Goal: Information Seeking & Learning: Learn about a topic

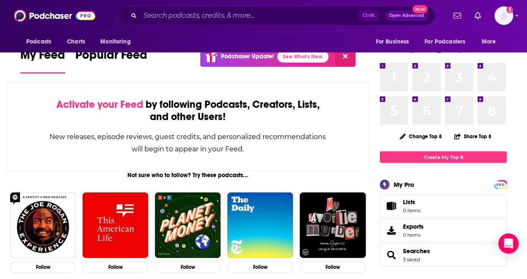
scroll to position [21, 0]
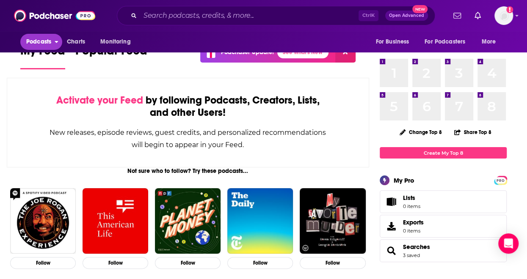
click at [48, 39] on span "Podcasts" at bounding box center [38, 42] width 25 height 12
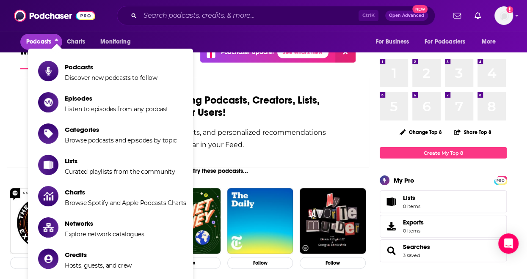
click at [50, 40] on span "Podcasts" at bounding box center [38, 42] width 25 height 12
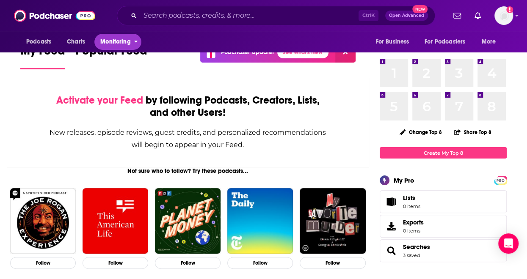
click at [116, 48] on button "Monitoring" at bounding box center [117, 42] width 47 height 16
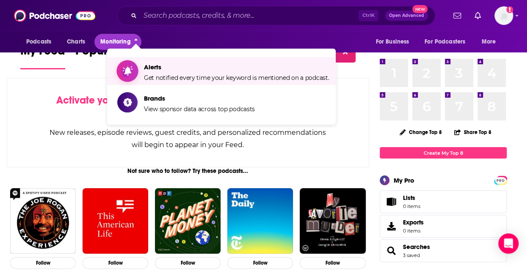
click at [152, 66] on span "Alerts" at bounding box center [236, 67] width 185 height 8
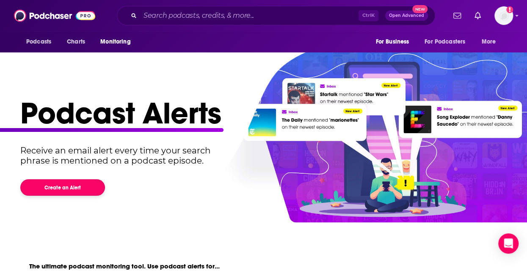
click at [72, 188] on button "Create an Alert" at bounding box center [62, 187] width 85 height 17
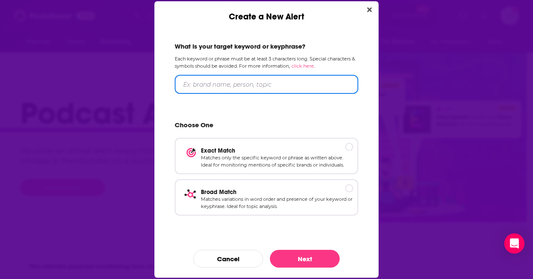
click at [220, 83] on input "Create a New Alert" at bounding box center [267, 84] width 184 height 19
type input "Ferrero"
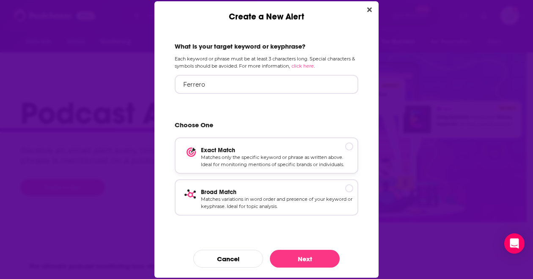
click at [268, 150] on p "Exact Match" at bounding box center [277, 150] width 152 height 7
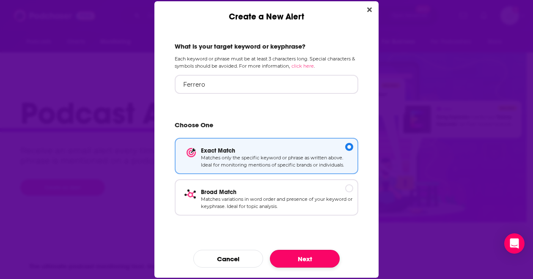
click at [298, 255] on button "Next" at bounding box center [305, 259] width 70 height 18
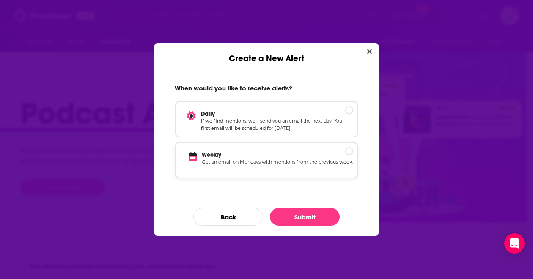
click at [319, 168] on p "Get an email on Mondays with mentions from the previous week." at bounding box center [278, 166] width 152 height 15
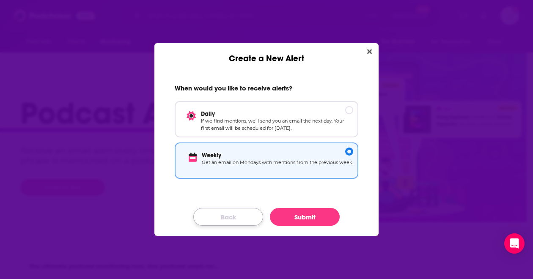
click at [224, 219] on button "Back" at bounding box center [228, 217] width 70 height 18
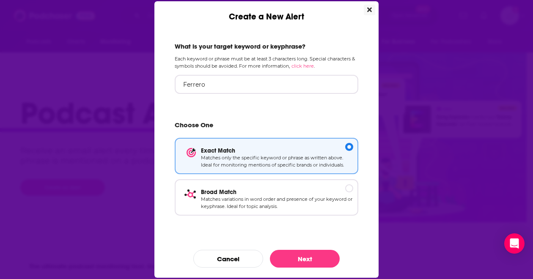
click at [371, 10] on icon "Close" at bounding box center [369, 9] width 5 height 5
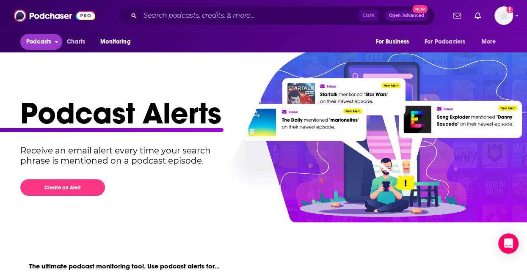
click at [46, 40] on span "Podcasts" at bounding box center [38, 42] width 25 height 12
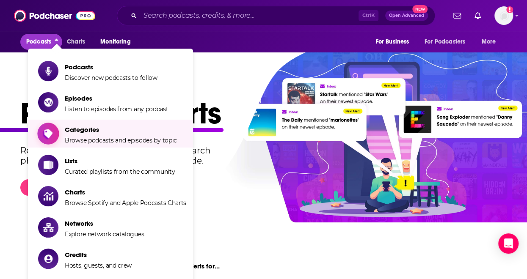
click at [82, 132] on span "Categories" at bounding box center [121, 130] width 112 height 8
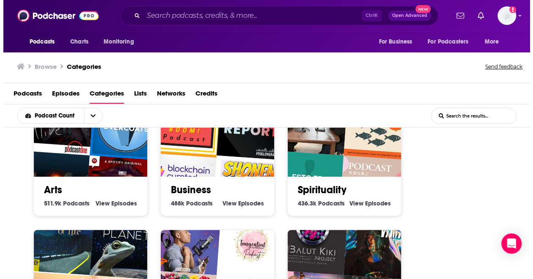
scroll to position [148, 0]
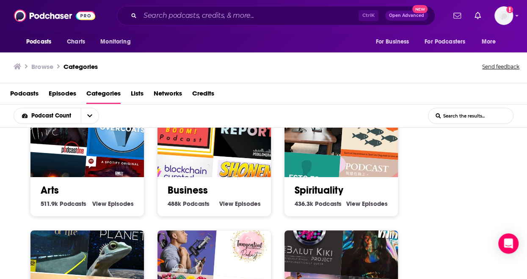
click at [248, 177] on div "Business 488k Business Podcasts View Business Episodes" at bounding box center [214, 193] width 100 height 32
click at [192, 192] on link "Business" at bounding box center [188, 190] width 40 height 13
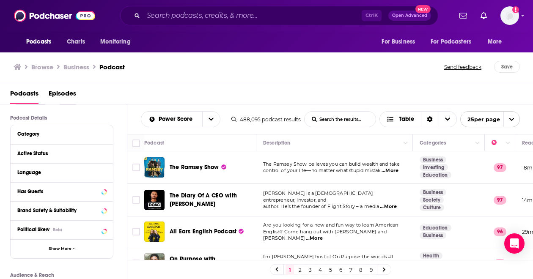
scroll to position [55, 0]
click at [68, 252] on button "Show More" at bounding box center [62, 248] width 102 height 19
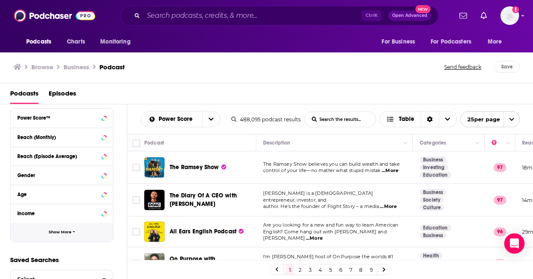
scroll to position [425, 0]
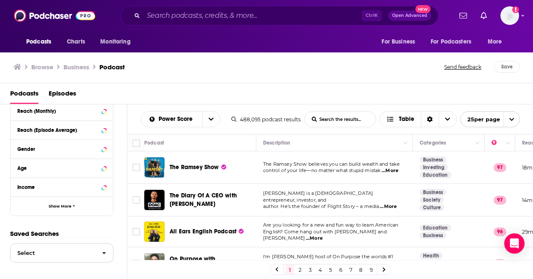
click at [88, 251] on span "Select" at bounding box center [53, 254] width 85 height 6
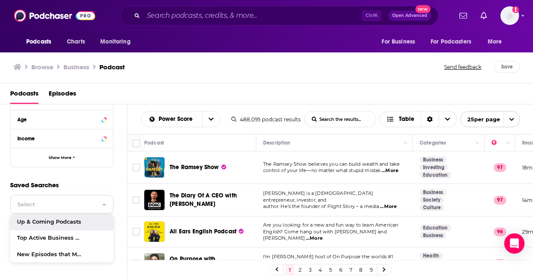
click at [96, 204] on span "button" at bounding box center [104, 205] width 18 height 18
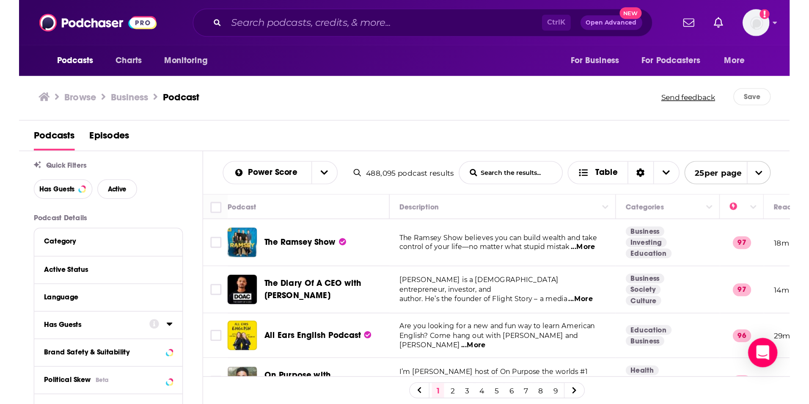
scroll to position [0, 0]
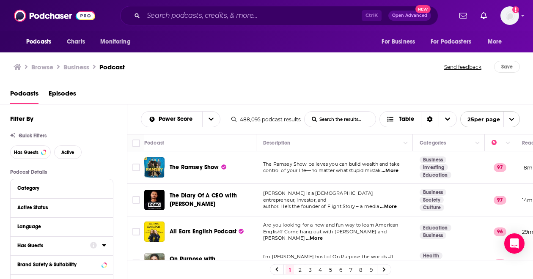
click at [238, 118] on div "488,095 podcast results" at bounding box center [266, 119] width 69 height 6
click at [234, 120] on icon at bounding box center [234, 119] width 5 height 5
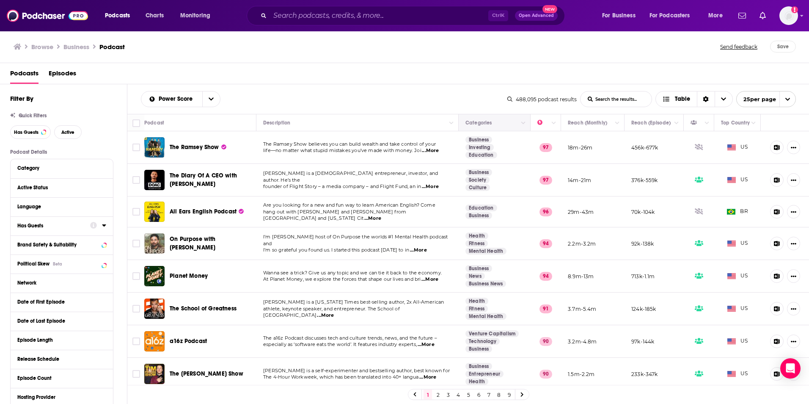
click at [521, 118] on th "Categories" at bounding box center [495, 122] width 72 height 17
click at [527, 101] on div "Sort Direction" at bounding box center [706, 98] width 18 height 15
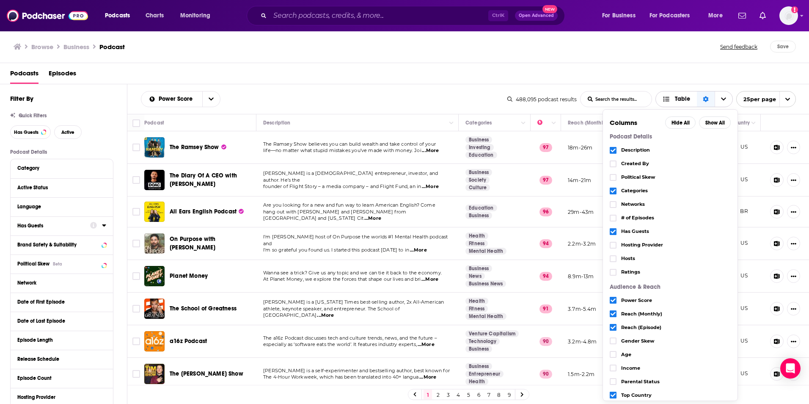
scroll to position [10, 0]
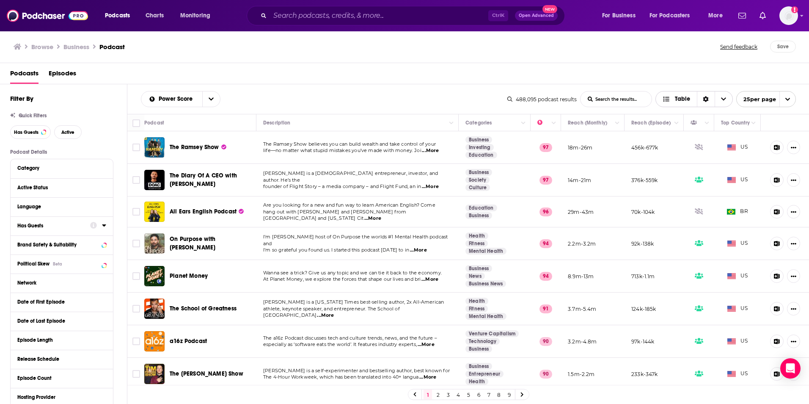
click at [527, 99] on icon "Sort Direction" at bounding box center [706, 100] width 6 height 6
click at [527, 104] on span "Table" at bounding box center [676, 99] width 41 height 14
click at [527, 104] on input "List Search Input" at bounding box center [616, 98] width 71 height 15
click at [207, 99] on button "open menu" at bounding box center [211, 98] width 18 height 15
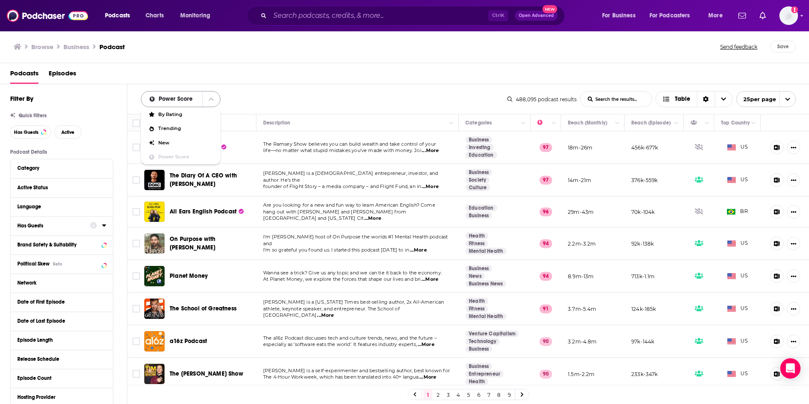
click at [207, 99] on button "close menu" at bounding box center [211, 98] width 18 height 15
click at [71, 172] on button "Category" at bounding box center [59, 168] width 85 height 11
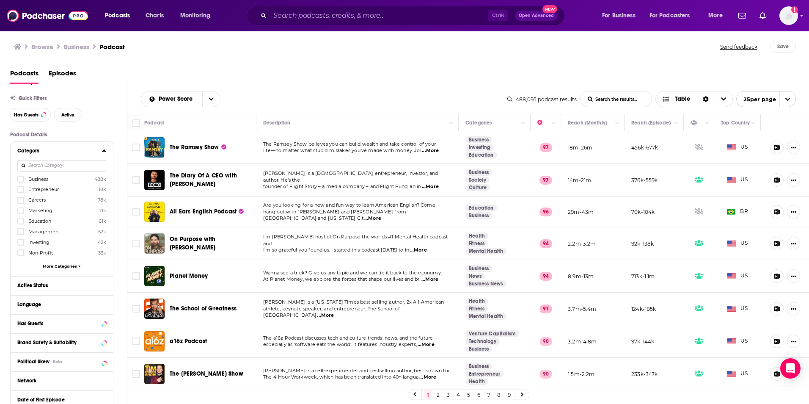
scroll to position [18, 0]
click at [22, 233] on icon at bounding box center [20, 231] width 5 height 5
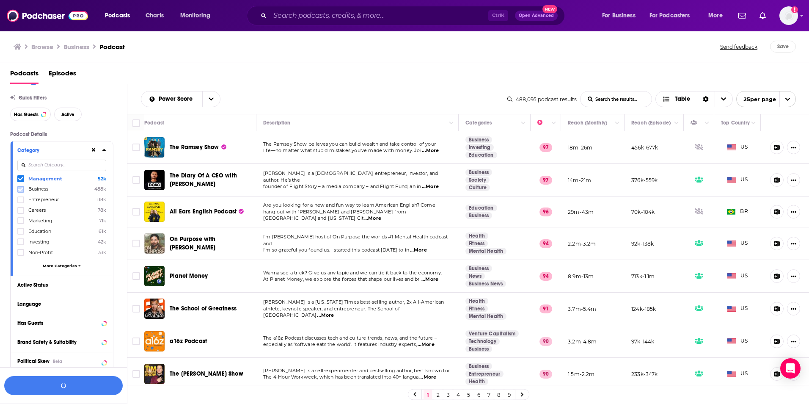
click at [22, 190] on icon at bounding box center [20, 189] width 5 height 5
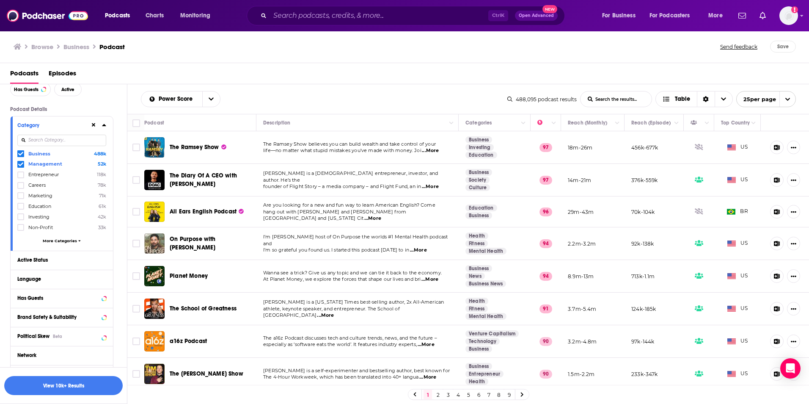
scroll to position [43, 0]
click at [66, 263] on button "Active Status" at bounding box center [53, 259] width 73 height 11
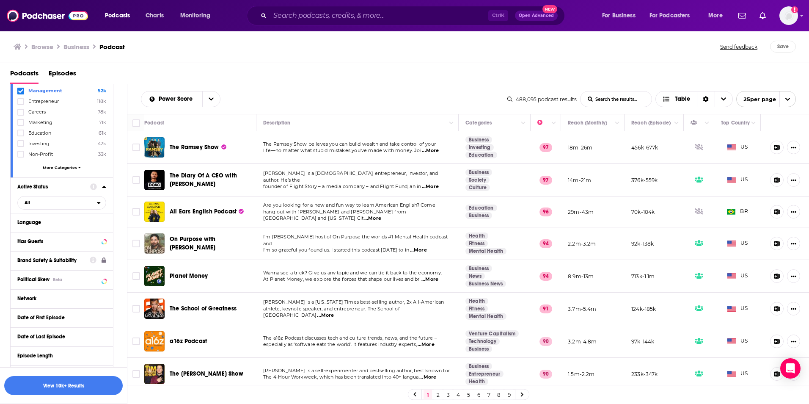
scroll to position [129, 0]
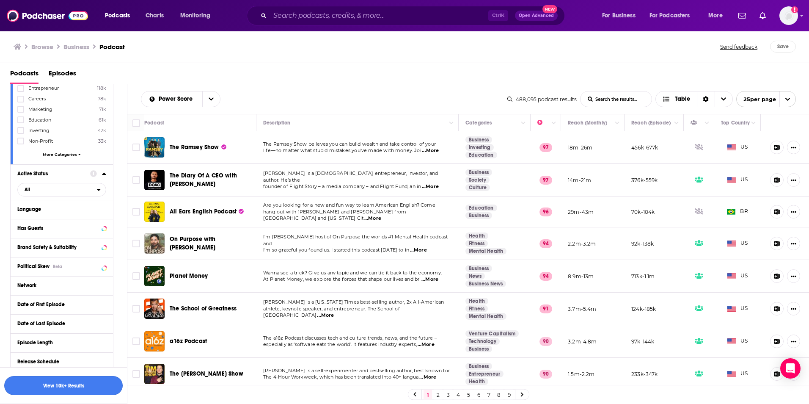
click at [77, 279] on button "View 10k+ Results" at bounding box center [63, 385] width 119 height 19
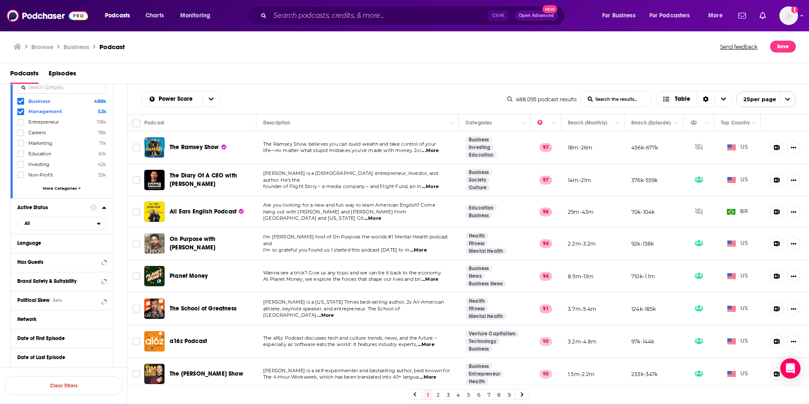
scroll to position [95, 0]
click at [75, 188] on span "More Categories" at bounding box center [60, 188] width 34 height 5
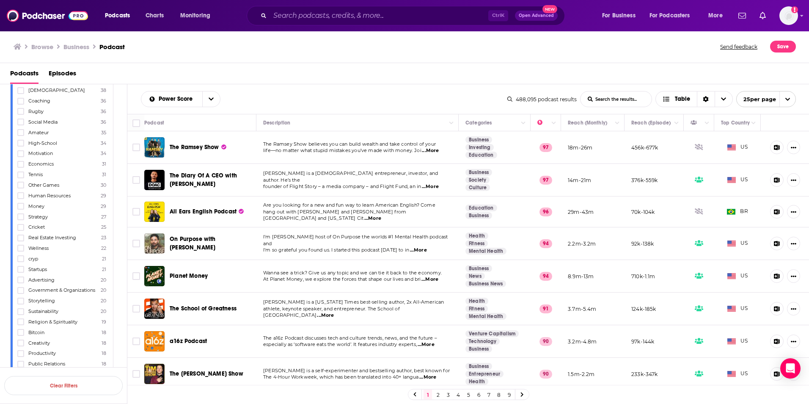
scroll to position [1400, 0]
click at [44, 279] on span "Sustainability" at bounding box center [43, 311] width 30 height 6
click at [21, 279] on input "multiSelectOption-sustainability-144" at bounding box center [21, 314] width 0 height 0
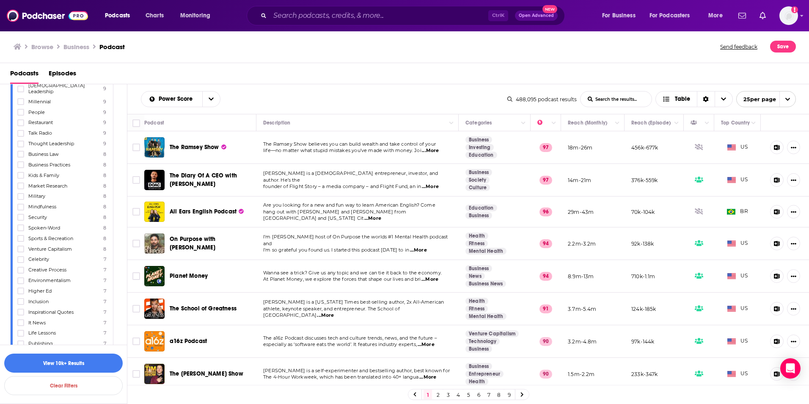
scroll to position [1982, 0]
click at [23, 278] on icon at bounding box center [20, 280] width 5 height 5
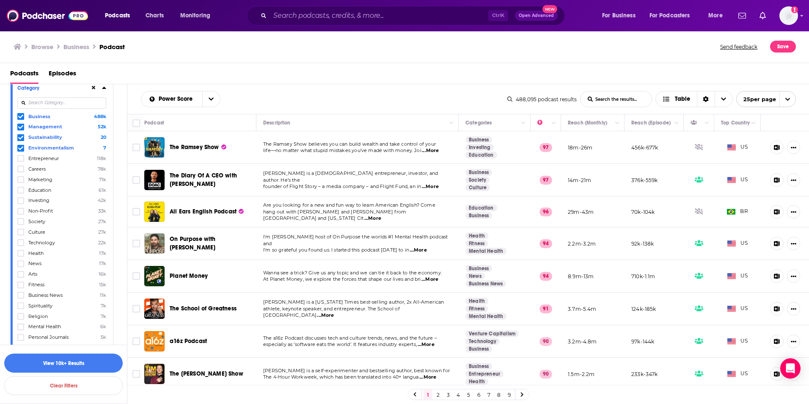
scroll to position [0, 0]
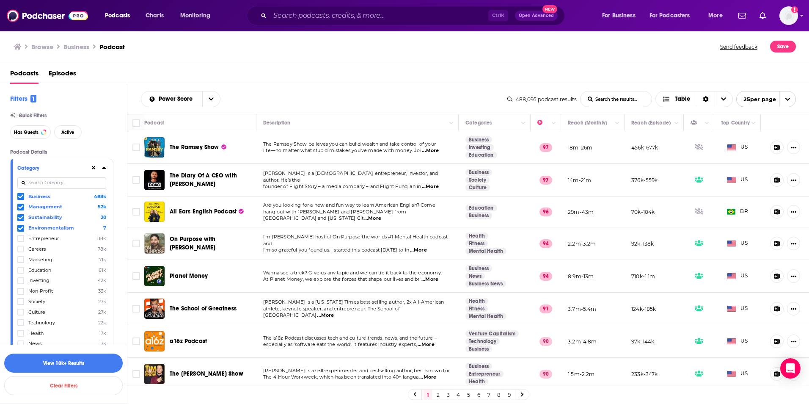
click at [21, 209] on icon at bounding box center [20, 206] width 5 height 5
click at [20, 195] on icon at bounding box center [20, 196] width 5 height 5
click at [78, 279] on button "View 25 Results" at bounding box center [63, 362] width 119 height 19
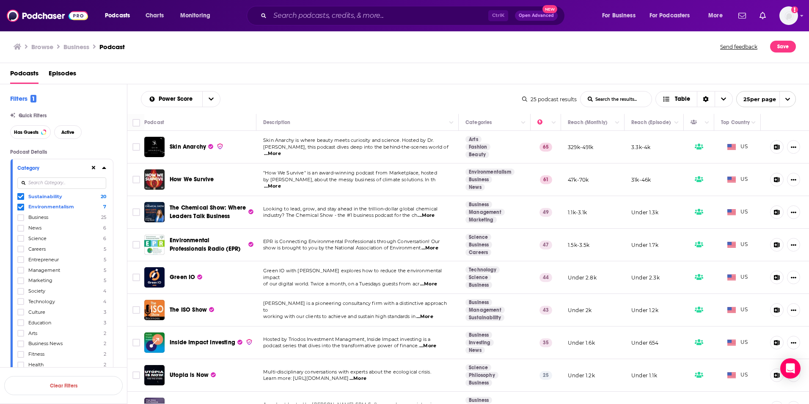
click at [281, 153] on span "...More" at bounding box center [272, 153] width 17 height 7
click at [389, 188] on td ""How We Survive" is an award-winning podcast from Marketplace, hosted by Amy Sc…" at bounding box center [358, 179] width 202 height 33
click at [281, 183] on span "...More" at bounding box center [272, 186] width 17 height 7
drag, startPoint x: 558, startPoint y: 213, endPoint x: 523, endPoint y: 210, distance: 35.3
click at [377, 189] on td ""How We Survive" is an award-winning podcast from Marketplace, hosted by Amy Sc…" at bounding box center [358, 179] width 202 height 33
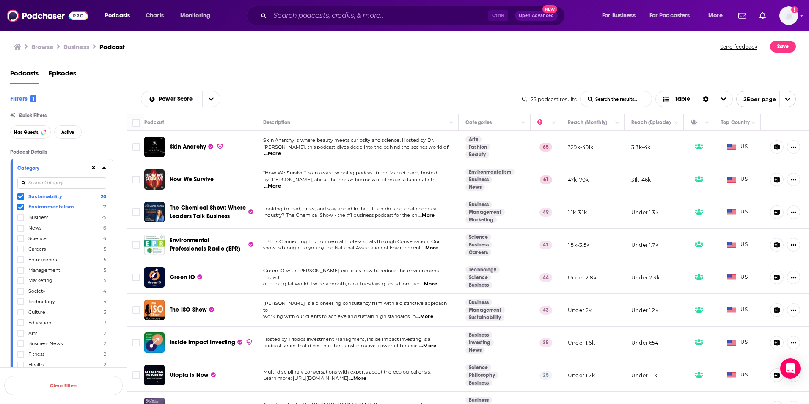
click at [281, 183] on span "...More" at bounding box center [272, 186] width 17 height 7
drag, startPoint x: 458, startPoint y: 152, endPoint x: 489, endPoint y: 151, distance: 30.9
click at [281, 184] on span "...More" at bounding box center [272, 186] width 17 height 7
drag, startPoint x: 560, startPoint y: 215, endPoint x: 491, endPoint y: 201, distance: 70.5
click at [137, 179] on input "Toggle select row" at bounding box center [136, 180] width 8 height 8
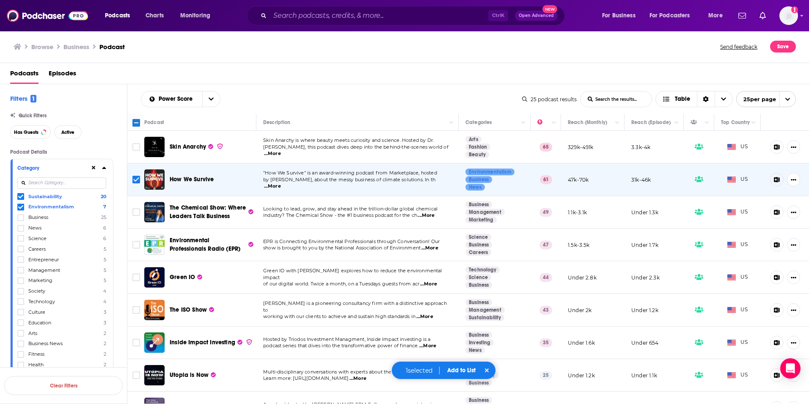
click at [465, 279] on button "Add to List" at bounding box center [462, 370] width 42 height 7
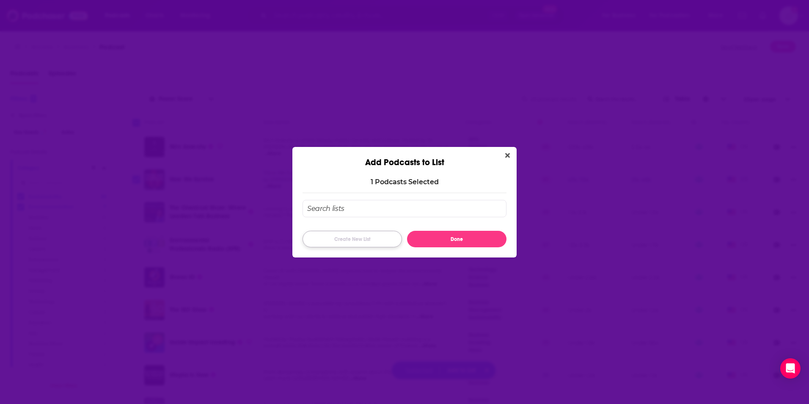
click at [354, 236] on button "Create New List" at bounding box center [352, 239] width 99 height 17
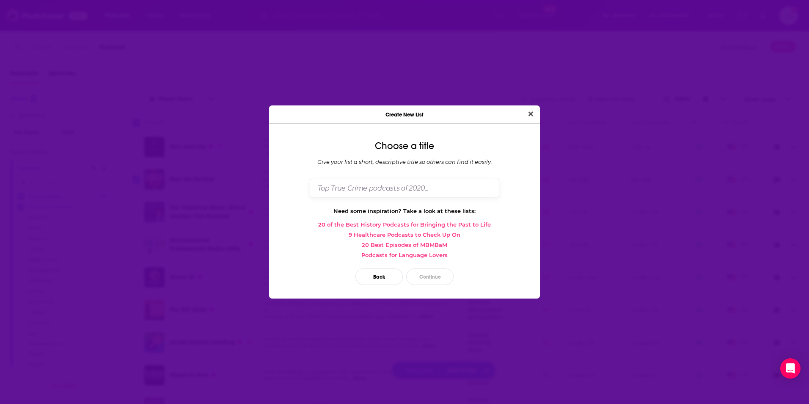
click at [343, 190] on input "Dialog" at bounding box center [405, 188] width 190 height 18
type input "Sustainability"
click at [527, 114] on icon "Close" at bounding box center [531, 114] width 5 height 5
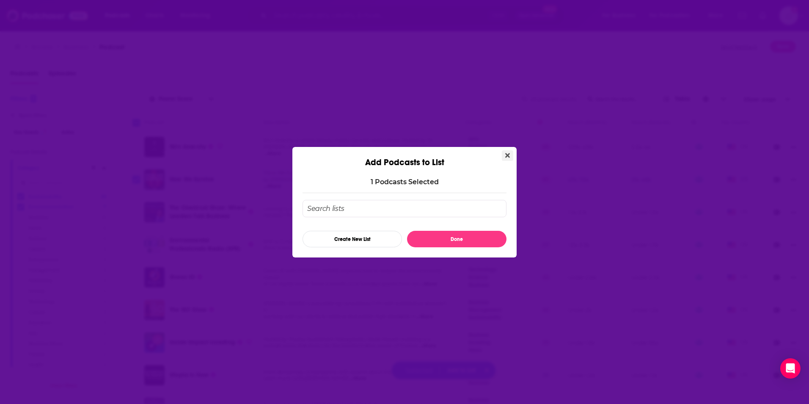
click at [506, 157] on icon "Close" at bounding box center [507, 155] width 5 height 7
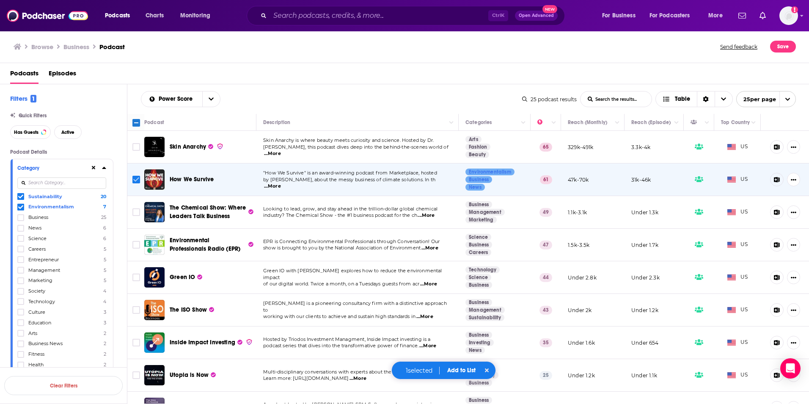
click at [136, 183] on input "Toggle select row" at bounding box center [136, 180] width 8 height 8
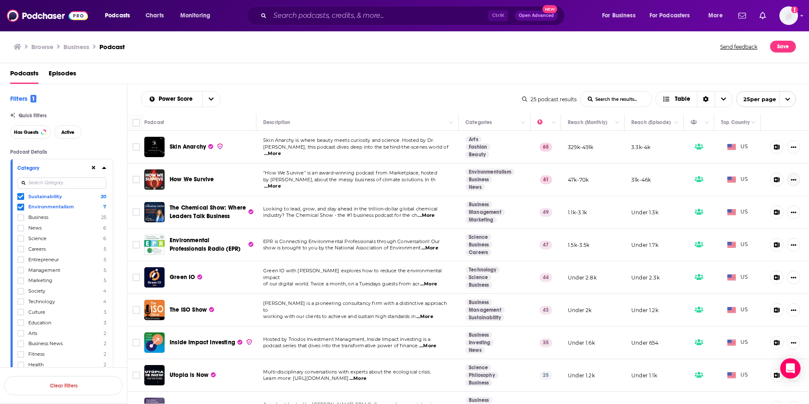
click at [527, 181] on button "Show More Button" at bounding box center [793, 180] width 13 height 14
click at [36, 183] on input at bounding box center [61, 182] width 89 height 11
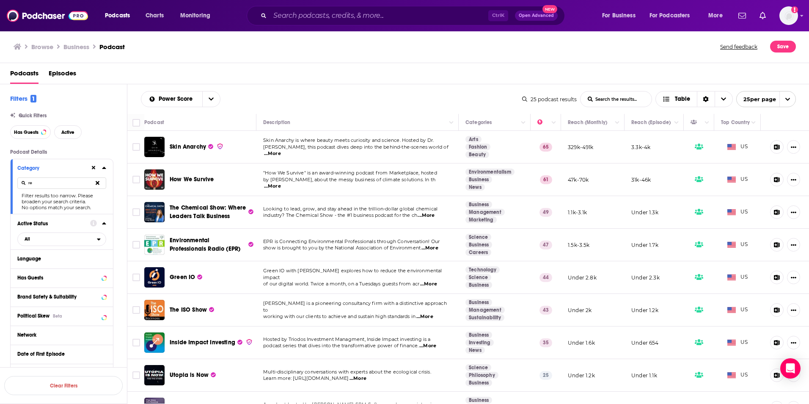
type input "r"
type input "C"
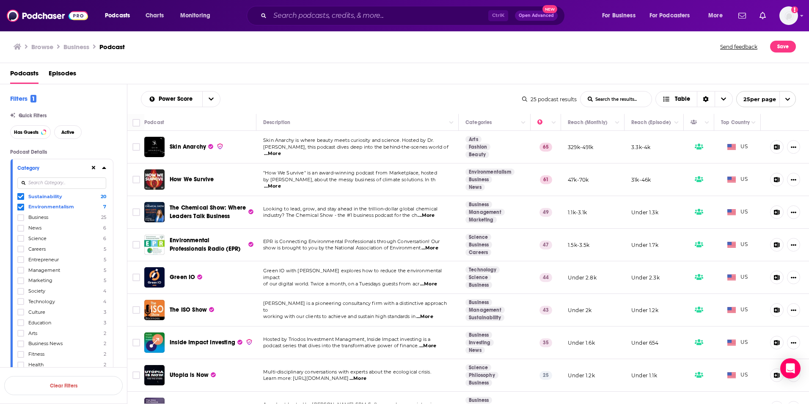
click at [41, 209] on span "Environmentalism" at bounding box center [51, 207] width 46 height 6
click at [21, 209] on input "multiSelectOption-environmentalism-1" at bounding box center [21, 209] width 0 height 0
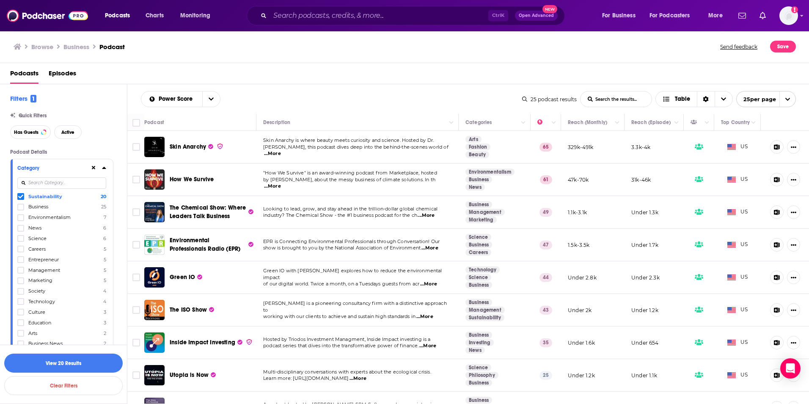
click at [21, 195] on icon at bounding box center [20, 196] width 5 height 5
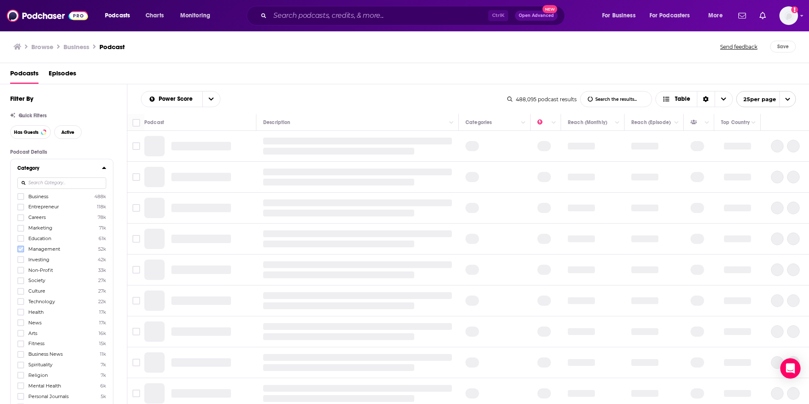
click at [22, 251] on icon at bounding box center [20, 248] width 5 height 5
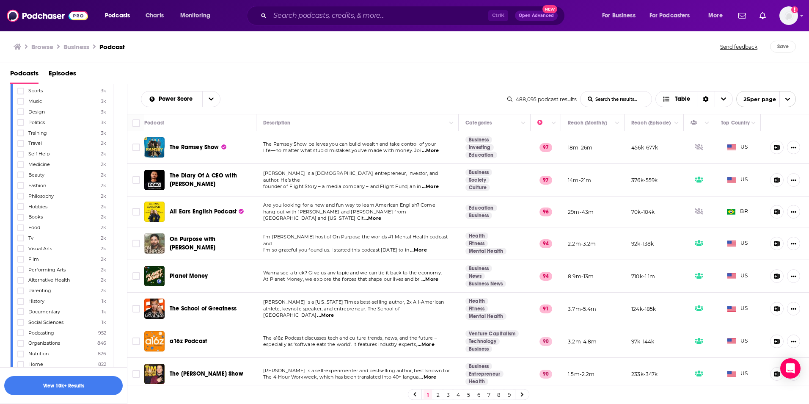
scroll to position [401, 0]
click at [33, 279] on span "Documentary" at bounding box center [44, 311] width 32 height 6
click at [21, 279] on input "multiSelectOption-documentary-49" at bounding box center [21, 313] width 0 height 0
click at [50, 279] on span "Storytelling" at bounding box center [41, 310] width 27 height 6
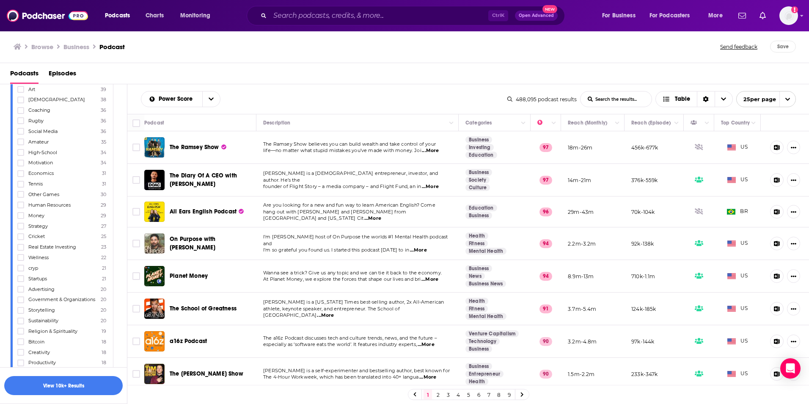
click at [21, 279] on input "multiSelectOption-storytelling-category-143" at bounding box center [21, 313] width 0 height 0
click at [43, 279] on span "Public Relations" at bounding box center [46, 300] width 37 height 6
click at [21, 279] on input "multiSelectOption-public-relations-category-149" at bounding box center [21, 303] width 0 height 0
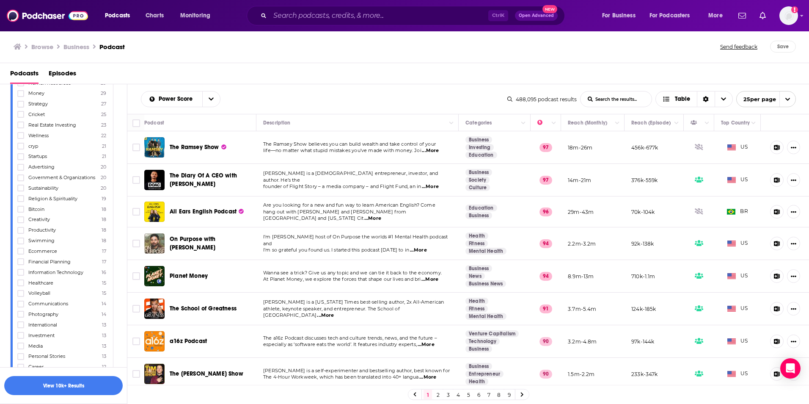
click at [44, 279] on span "Communications" at bounding box center [48, 304] width 40 height 6
click at [21, 279] on input "multiSelectOption-communications-category-156" at bounding box center [21, 306] width 0 height 0
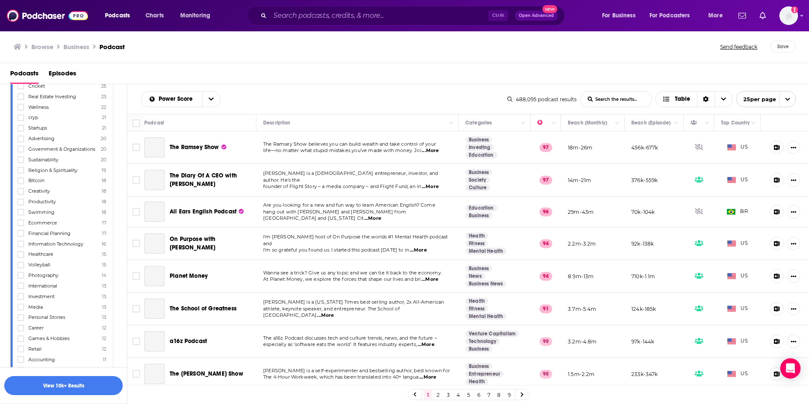
scroll to position [1572, 0]
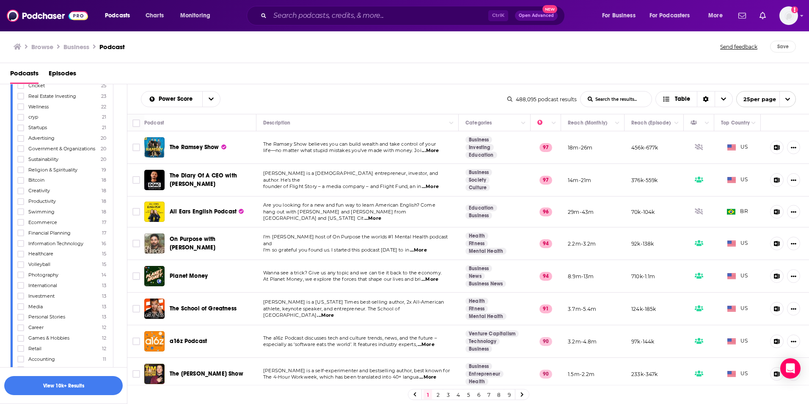
click at [52, 279] on span "International" at bounding box center [42, 285] width 29 height 6
click at [21, 279] on input "multiSelectOption-international-158" at bounding box center [21, 288] width 0 height 0
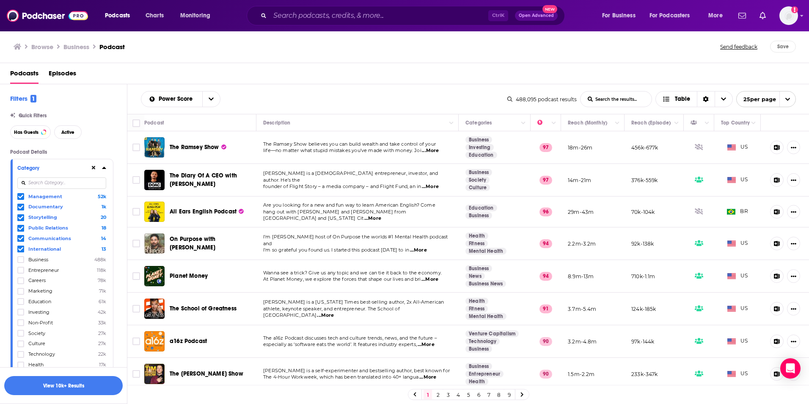
click at [19, 196] on icon at bounding box center [20, 197] width 5 height 4
click at [81, 279] on button "View 1k Results" at bounding box center [63, 385] width 119 height 19
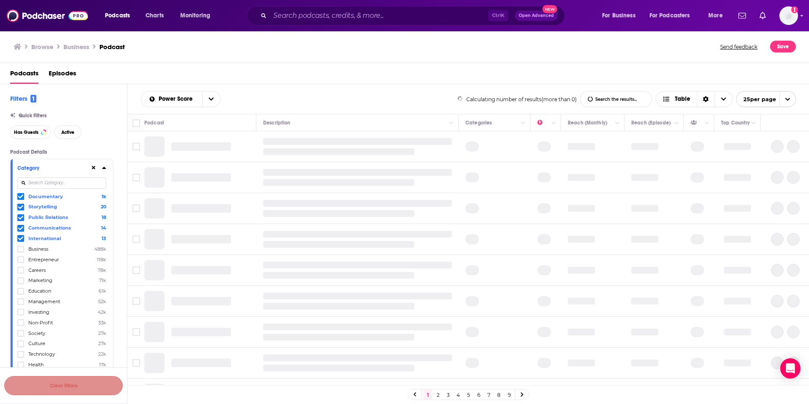
drag, startPoint x: 81, startPoint y: 381, endPoint x: 223, endPoint y: 186, distance: 241.2
click at [223, 186] on div "Filters 1 Quick Filters Has Guests Active Podcast Details Category Documentary …" at bounding box center [405, 271] width 810 height 374
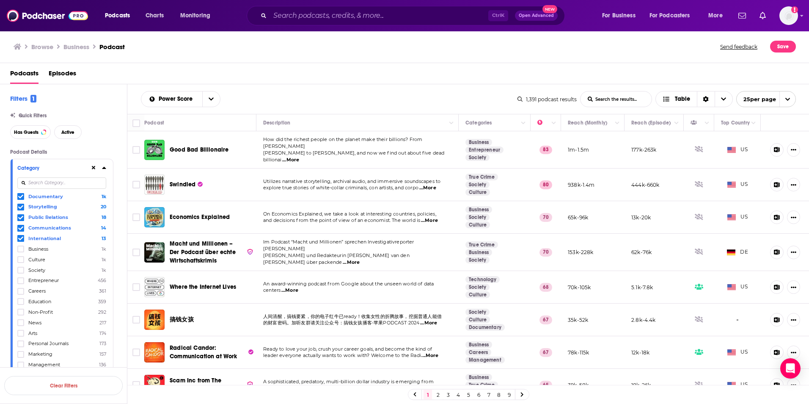
click at [299, 157] on span "...More" at bounding box center [290, 160] width 17 height 7
click at [427, 159] on td "How did the richest people on the planet make their billions? From Selena Gomez…" at bounding box center [358, 149] width 202 height 37
click at [299, 157] on span "...More" at bounding box center [290, 160] width 17 height 7
click at [406, 178] on span "Utilizes narrative storytelling, archival audio, and immersive soundscapes to" at bounding box center [351, 181] width 177 height 6
click at [431, 217] on span "...More" at bounding box center [429, 220] width 17 height 7
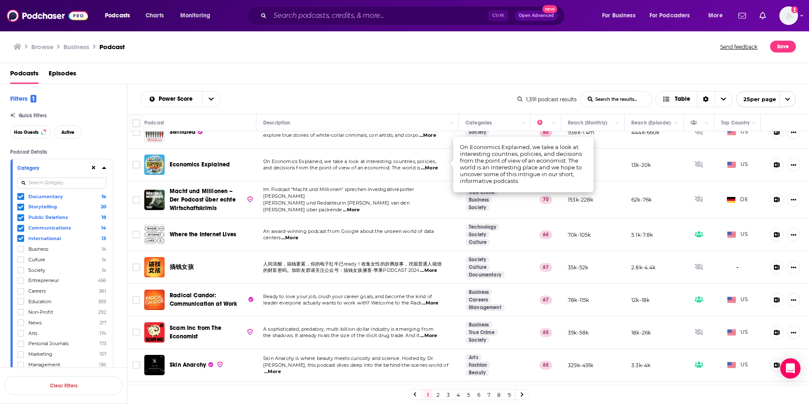
scroll to position [53, 0]
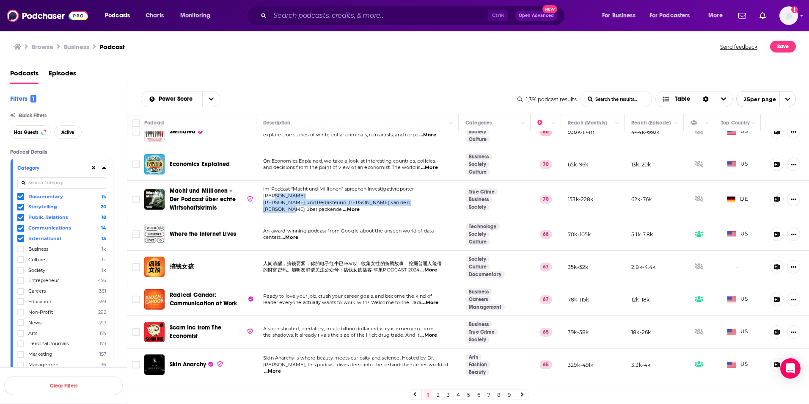
click at [431, 194] on div "Im Podcast “Macht und Millionen” sprechen Investigativreporter Lars Petersen un…" at bounding box center [357, 199] width 189 height 27
click at [360, 206] on span "...More" at bounding box center [351, 209] width 17 height 7
click at [391, 200] on span "Petersen und Redakteurin Christine van den Berg über packende" at bounding box center [336, 205] width 146 height 13
click at [296, 234] on span "...More" at bounding box center [289, 237] width 17 height 7
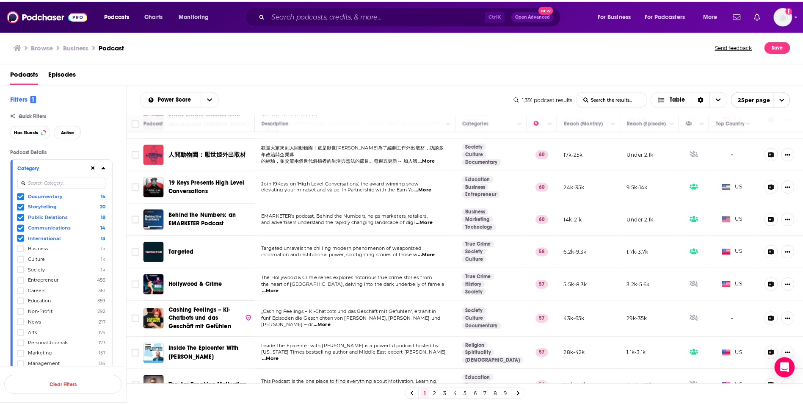
scroll to position [574, 0]
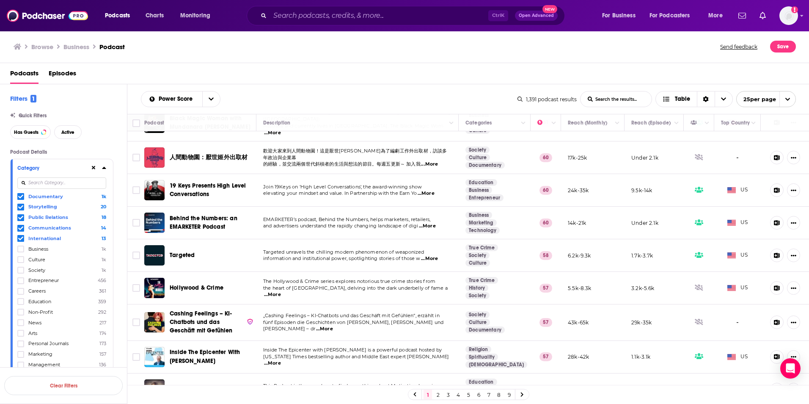
click at [52, 47] on h3 "Browse" at bounding box center [42, 47] width 22 height 8
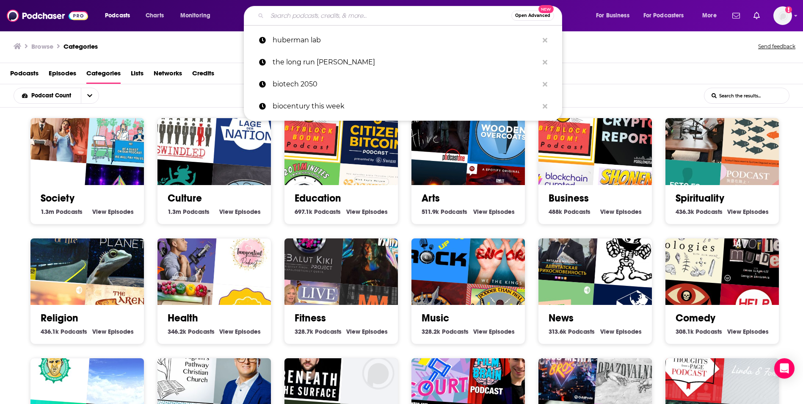
click at [289, 17] on input "Search podcasts, credits, & more..." at bounding box center [389, 16] width 244 height 14
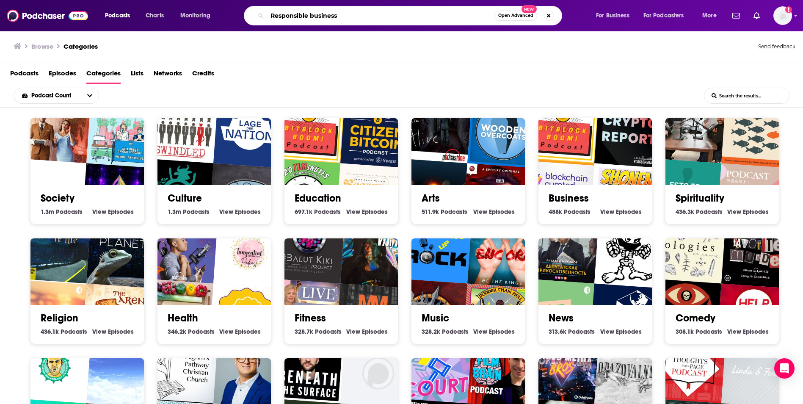
type input "Responsible business"
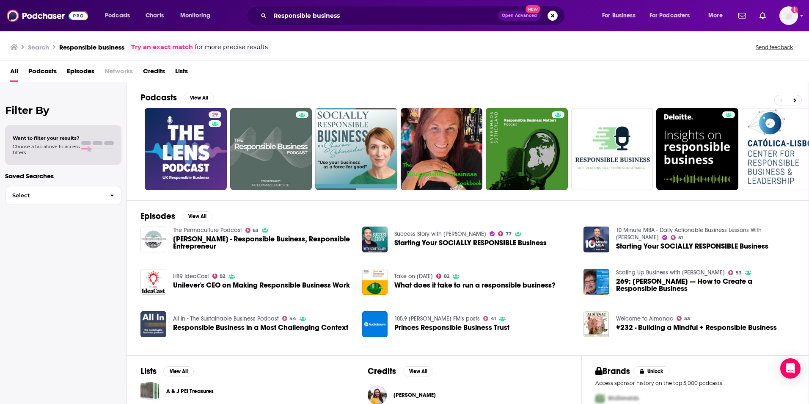
click at [201, 279] on span "Unilever's CEO on Making Responsible Business Work" at bounding box center [261, 284] width 177 height 7
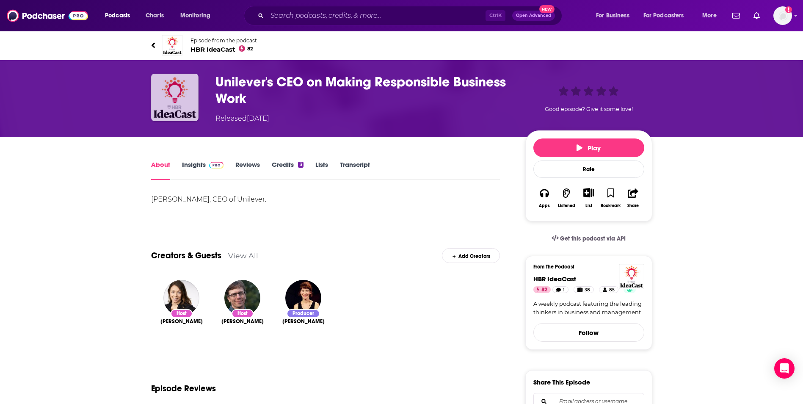
click at [162, 95] on img "Unilever's CEO on Making Responsible Business Work" at bounding box center [174, 97] width 47 height 47
click at [204, 47] on span "HBR IdeaCast 82" at bounding box center [223, 49] width 66 height 8
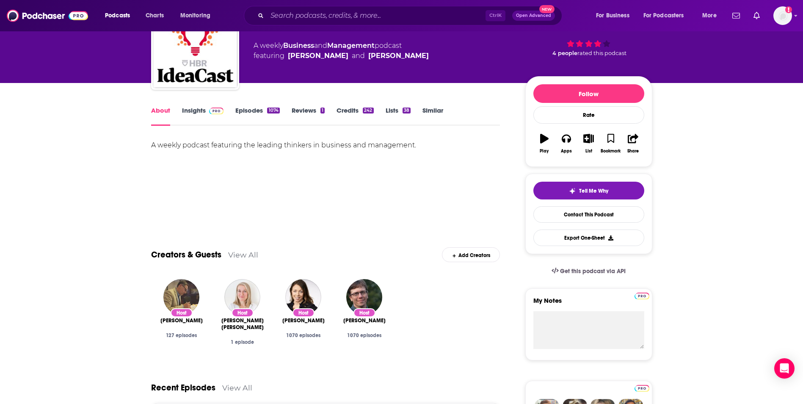
scroll to position [56, 0]
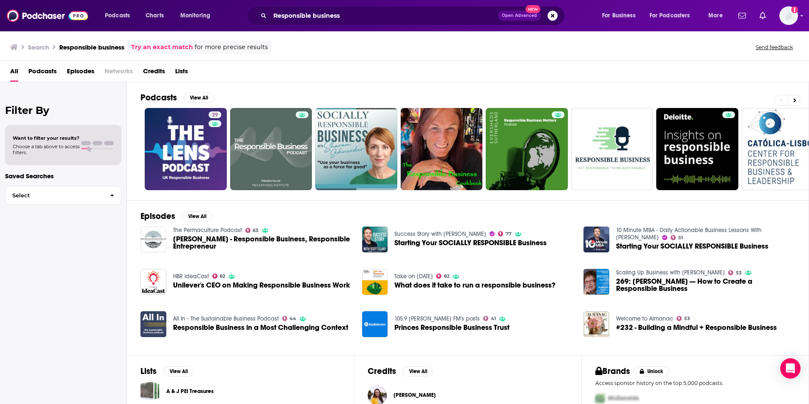
click at [198, 279] on span "Unilever's CEO on Making Responsible Business Work" at bounding box center [261, 284] width 177 height 7
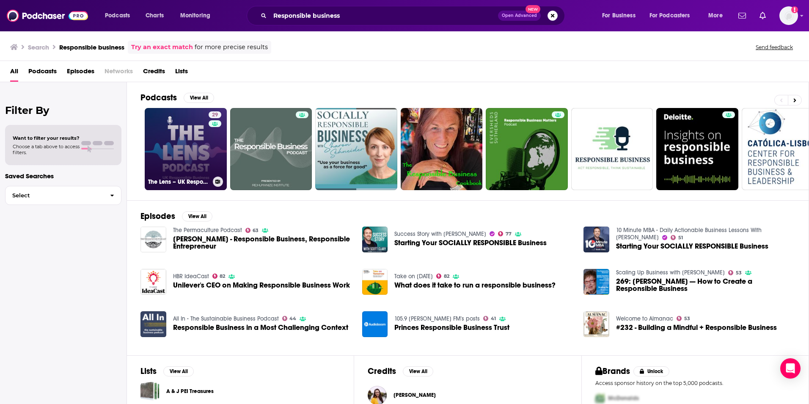
click at [179, 172] on link "29 The Lens – UK Responsible Business Podcast" at bounding box center [186, 149] width 82 height 82
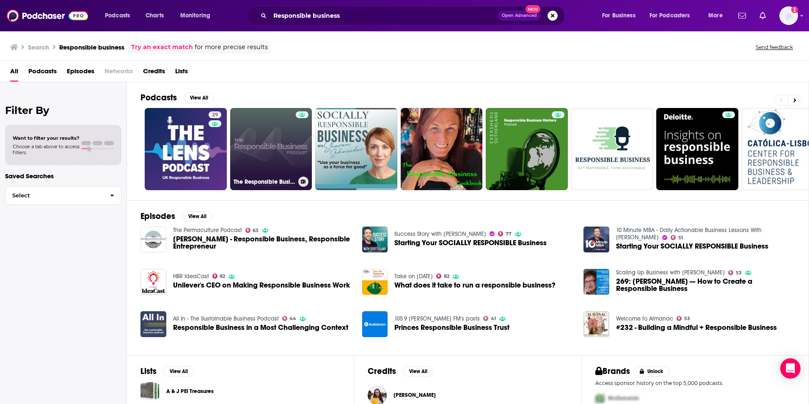
click at [282, 139] on link "The Responsible Business Podcast" at bounding box center [271, 149] width 82 height 82
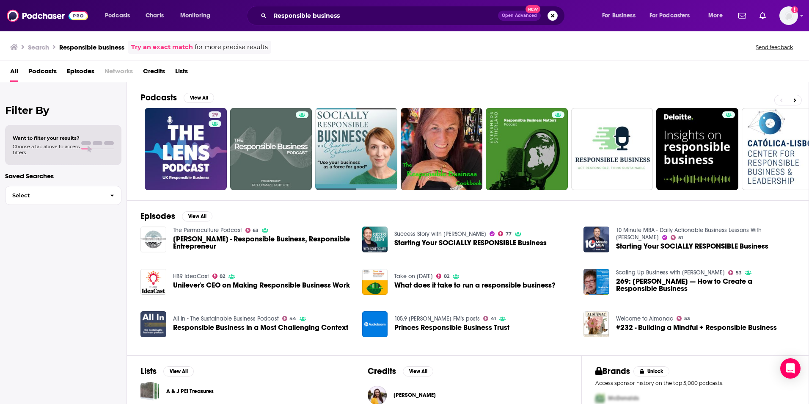
click at [250, 243] on span "[PERSON_NAME] - Responsible Business, Responsible Entrepreneur" at bounding box center [262, 242] width 179 height 14
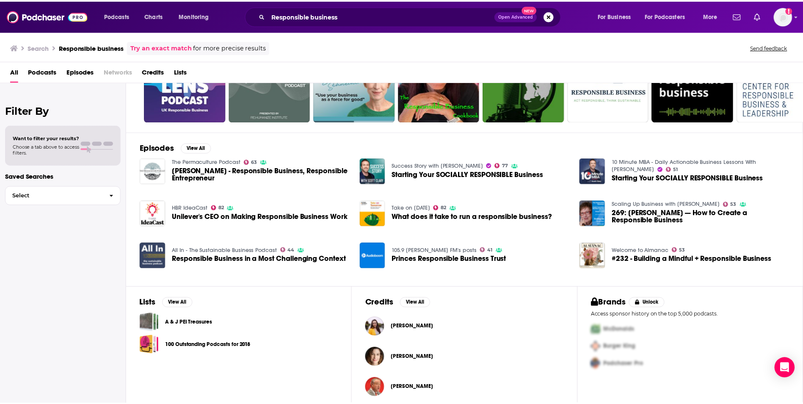
scroll to position [69, 0]
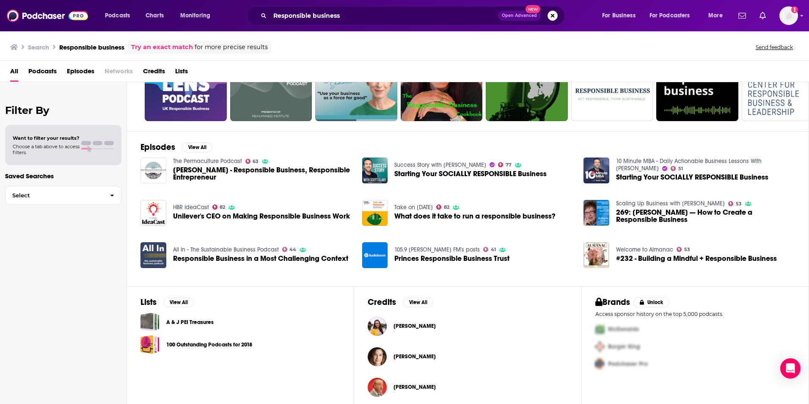
click at [402, 215] on span "What does it take to run a responsible business?" at bounding box center [474, 215] width 161 height 7
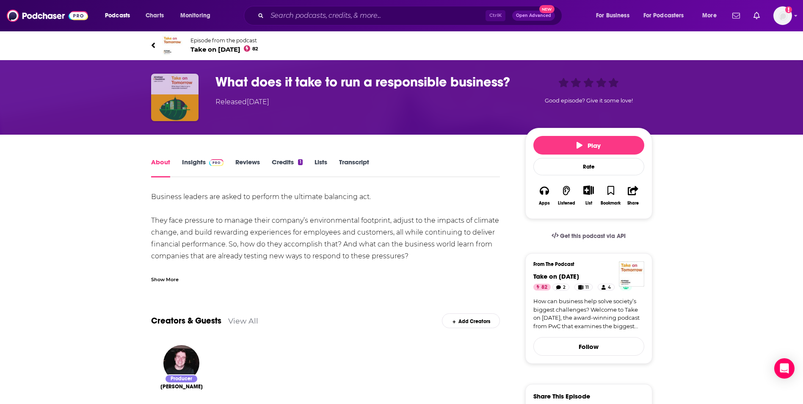
click at [186, 113] on img "What does it take to run a responsible business?" at bounding box center [174, 97] width 47 height 47
click at [174, 99] on img "What does it take to run a responsible business?" at bounding box center [174, 97] width 47 height 47
click at [216, 47] on span "Take on Tomorrow 82" at bounding box center [224, 49] width 68 height 8
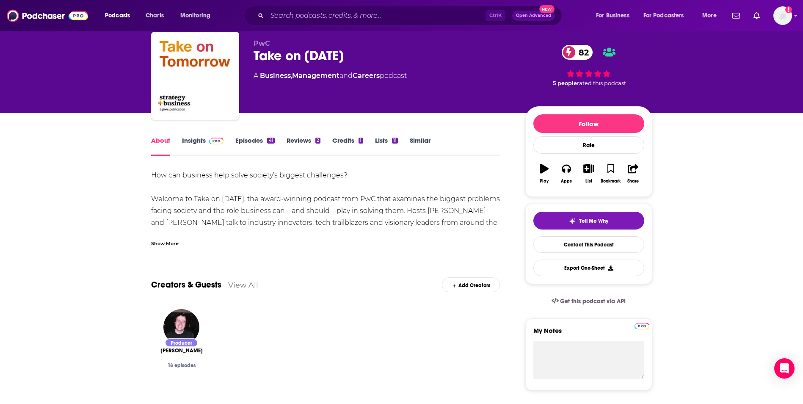
scroll to position [21, 0]
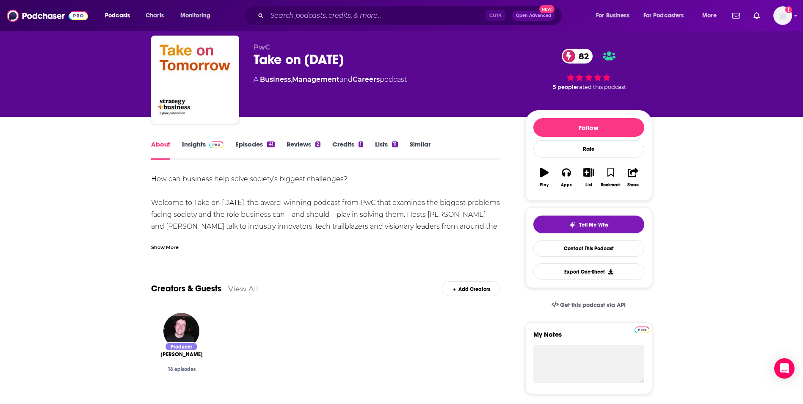
click at [189, 141] on link "Insights" at bounding box center [203, 149] width 42 height 19
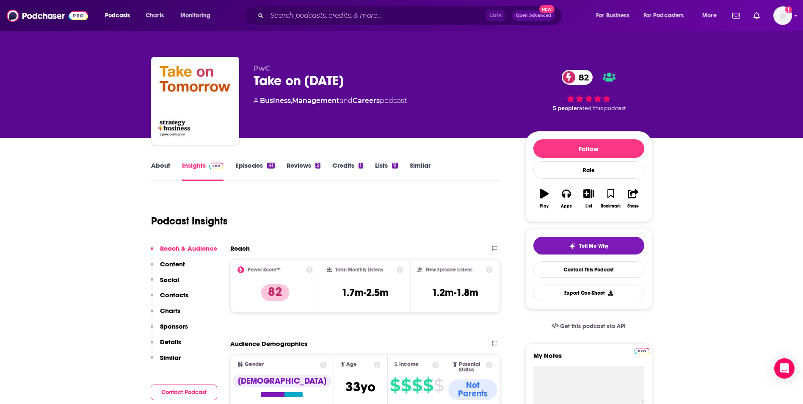
click at [356, 246] on div "Reach" at bounding box center [356, 248] width 253 height 8
click at [244, 164] on link "Episodes 41" at bounding box center [254, 170] width 39 height 19
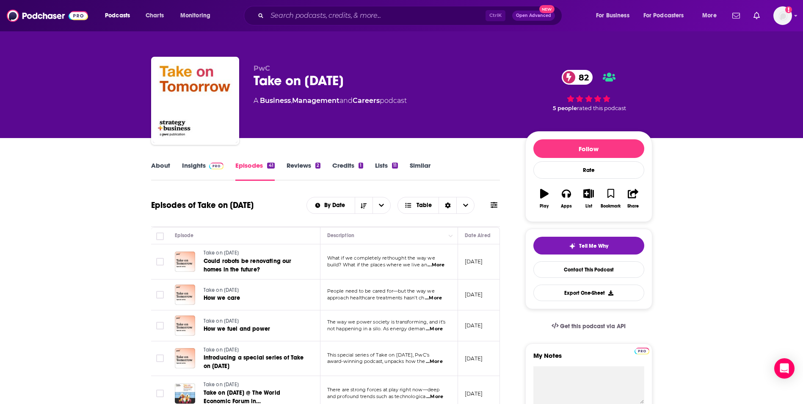
click at [441, 265] on span "...More" at bounding box center [436, 265] width 17 height 7
click at [168, 167] on link "About" at bounding box center [160, 170] width 19 height 19
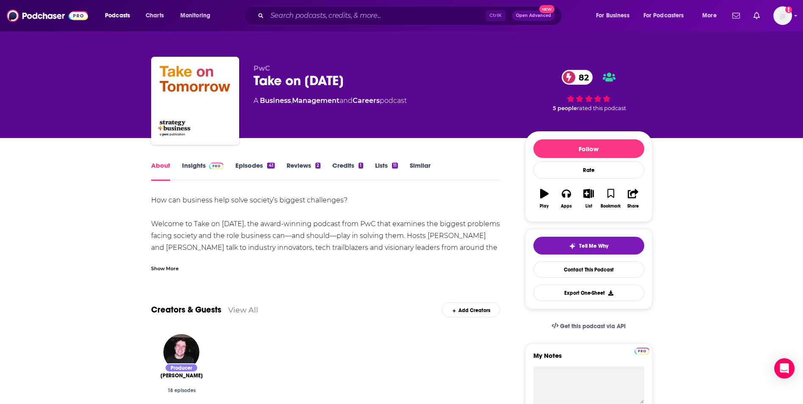
click at [166, 269] on div "Show More" at bounding box center [165, 268] width 28 height 8
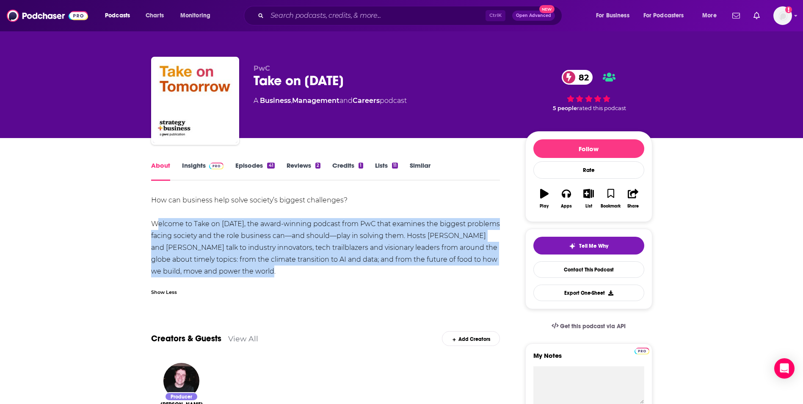
drag, startPoint x: 280, startPoint y: 268, endPoint x: 146, endPoint y: 222, distance: 141.5
copy div "Welcome to Take on Tomorrow, the award-winning podcast from PwC that examines t…"
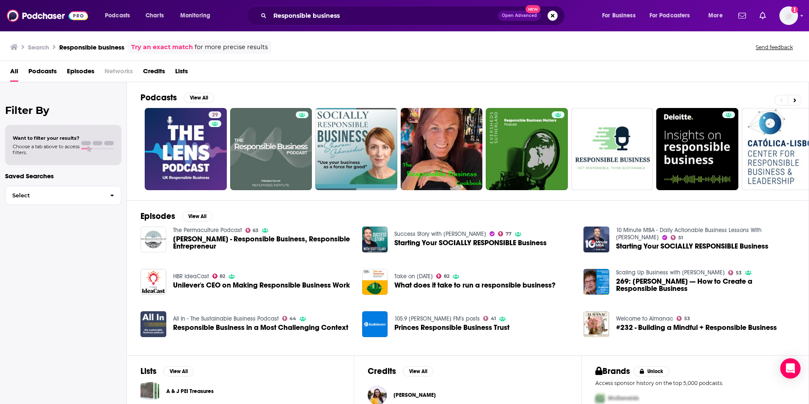
click at [410, 243] on span "Starting Your SOCIALLY RESPONSIBLE Business" at bounding box center [470, 242] width 152 height 7
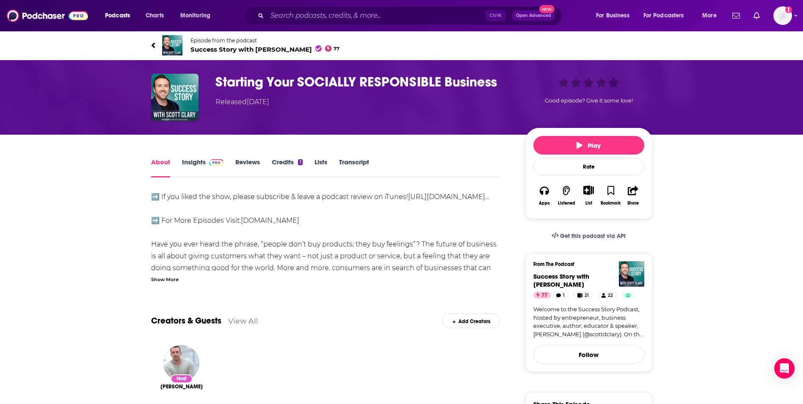
click at [192, 166] on link "Insights" at bounding box center [203, 167] width 42 height 19
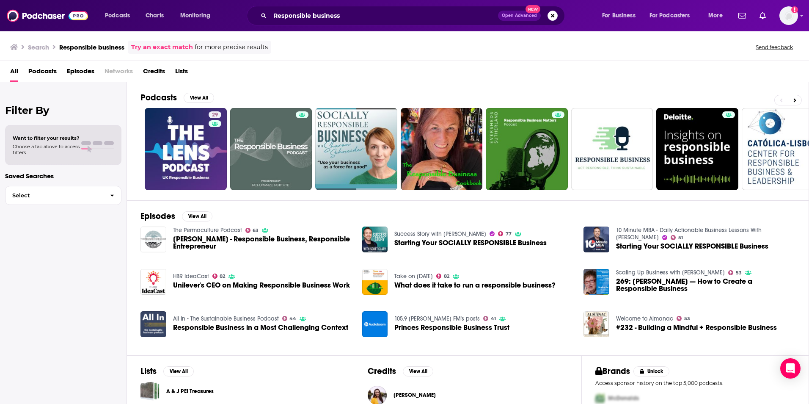
click at [418, 279] on span "Princes Responsible Business Trust" at bounding box center [451, 327] width 115 height 7
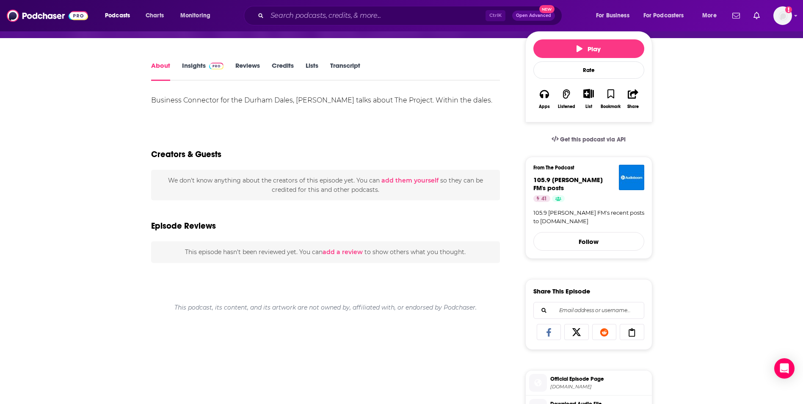
scroll to position [99, 0]
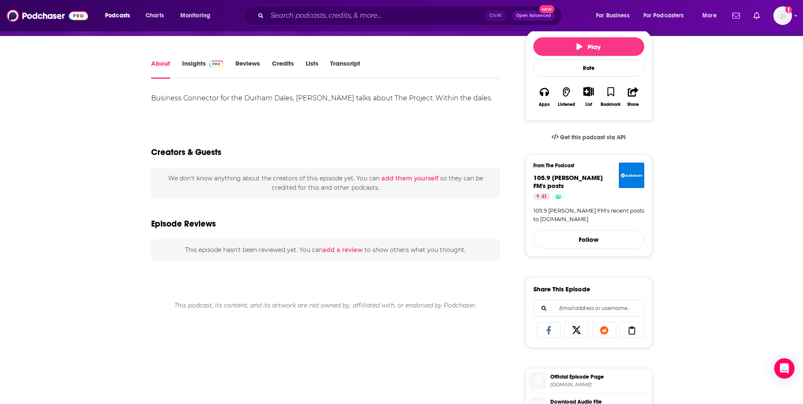
click at [197, 63] on link "Insights" at bounding box center [203, 68] width 42 height 19
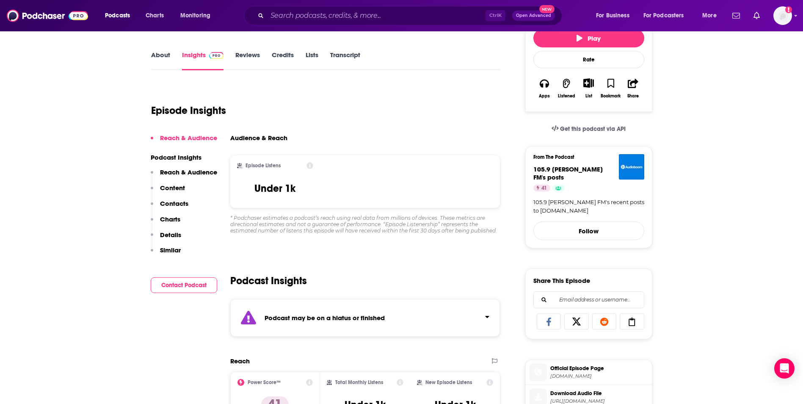
scroll to position [113, 0]
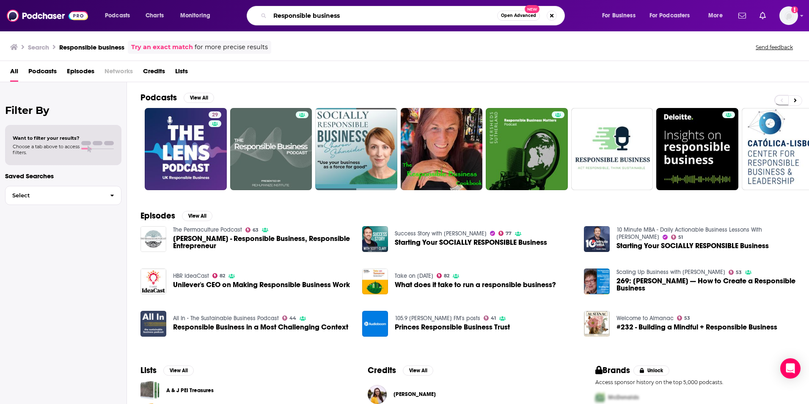
drag, startPoint x: 349, startPoint y: 17, endPoint x: 266, endPoint y: 10, distance: 82.9
click at [266, 10] on div "Responsible business Open Advanced New" at bounding box center [406, 15] width 318 height 19
type input "sustainability supply chains"
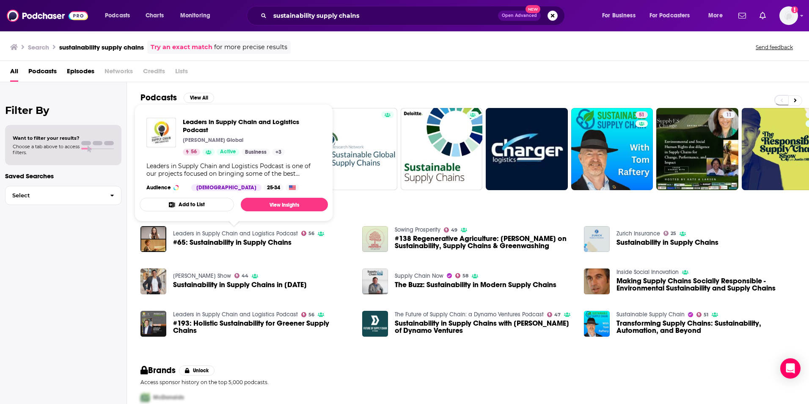
click at [219, 235] on link "Leaders in Supply Chain and Logistics Podcast" at bounding box center [235, 233] width 125 height 7
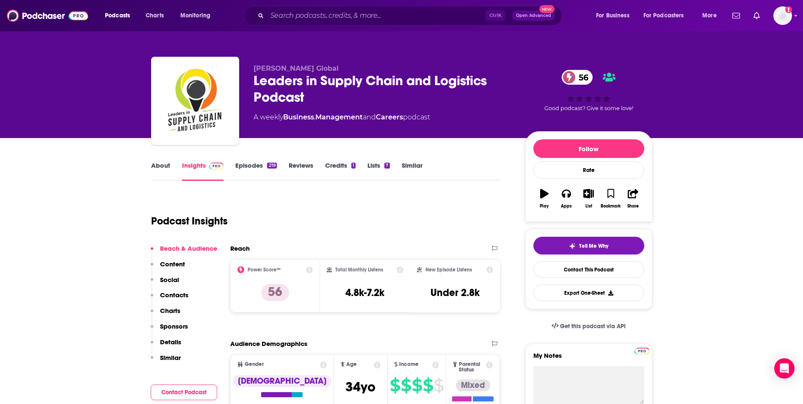
click at [362, 198] on div "Podcast Insights" at bounding box center [322, 215] width 342 height 43
click at [243, 168] on link "Episodes 219" at bounding box center [255, 170] width 41 height 19
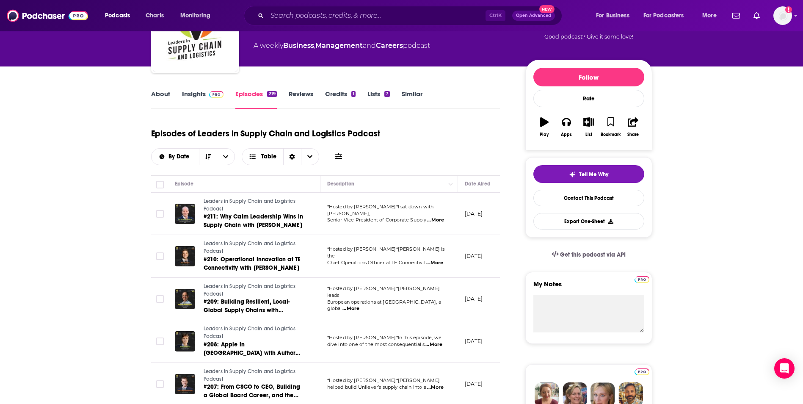
scroll to position [72, 0]
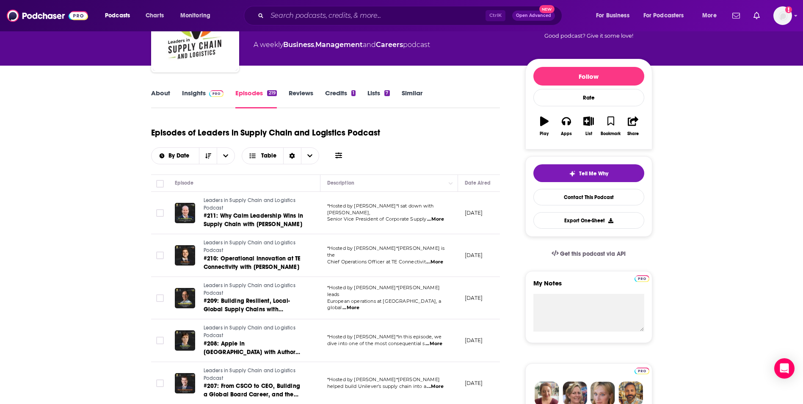
click at [433, 259] on span "...More" at bounding box center [434, 262] width 17 height 7
click at [463, 272] on td "[DATE]" at bounding box center [485, 255] width 55 height 43
click at [433, 216] on span "...More" at bounding box center [435, 219] width 17 height 7
click at [466, 224] on td "[DATE]" at bounding box center [485, 213] width 55 height 43
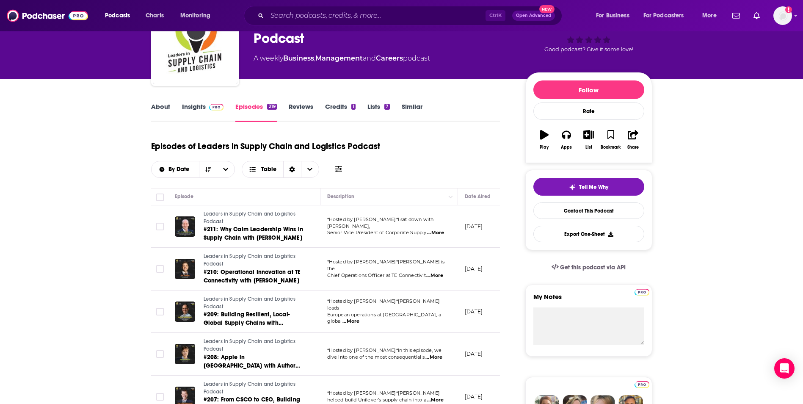
scroll to position [0, 0]
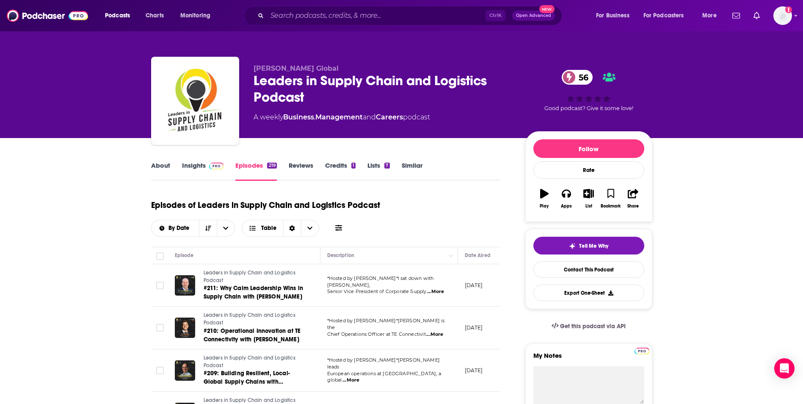
click at [154, 170] on link "About" at bounding box center [160, 170] width 19 height 19
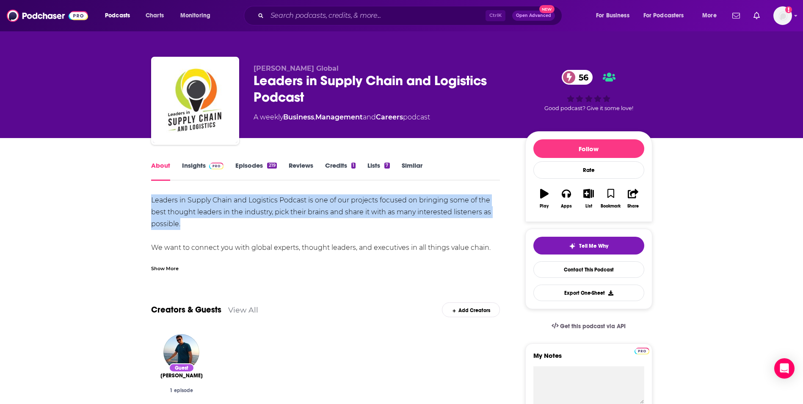
drag, startPoint x: 153, startPoint y: 197, endPoint x: 207, endPoint y: 229, distance: 63.2
click at [207, 229] on div "Leaders in Supply Chain and Logistics Podcast is one of our projects focused on…" at bounding box center [325, 235] width 349 height 83
copy div "Leaders in Supply Chain and Logistics Podcast is one of our projects focused on…"
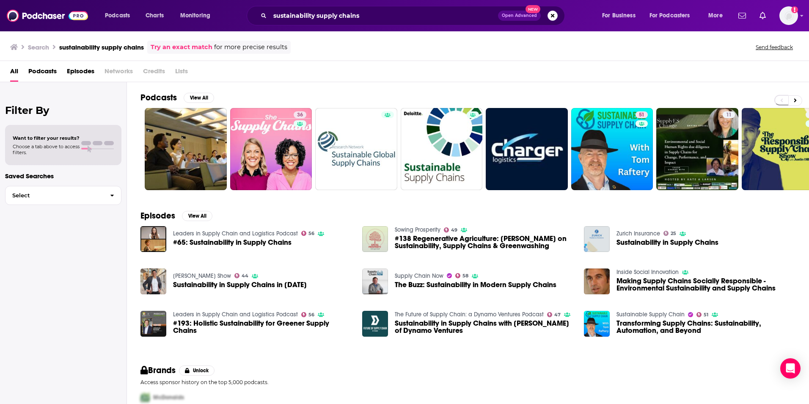
click at [208, 284] on span "Sustainability in Supply Chains in [DATE]" at bounding box center [240, 284] width 134 height 7
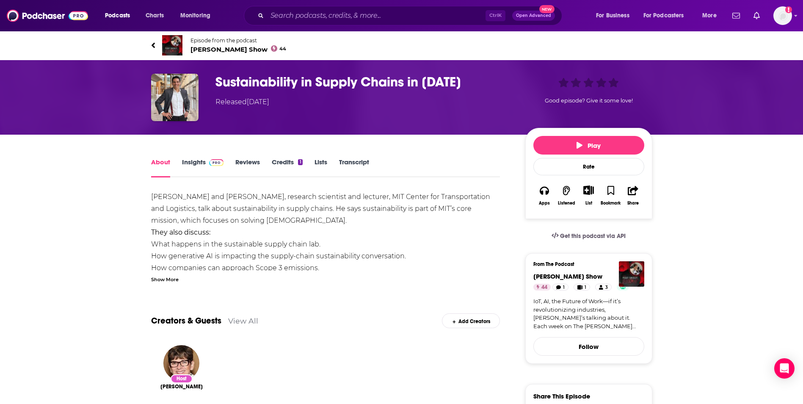
click at [199, 163] on link "Insights" at bounding box center [203, 167] width 42 height 19
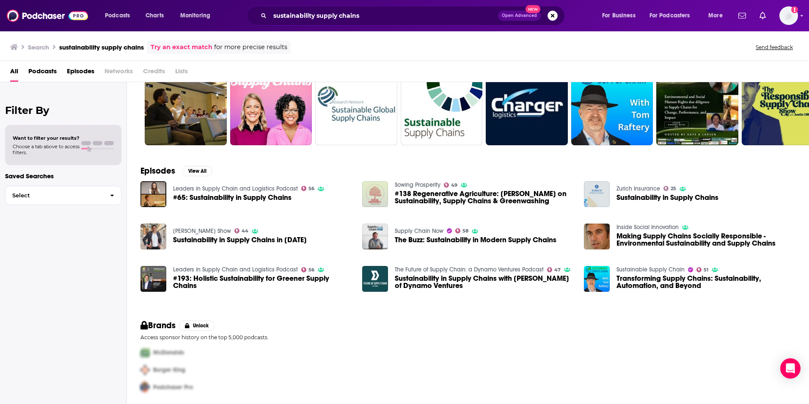
scroll to position [45, 0]
click at [413, 240] on span "The Buzz: Sustainability in Modern Supply Chains" at bounding box center [476, 239] width 162 height 7
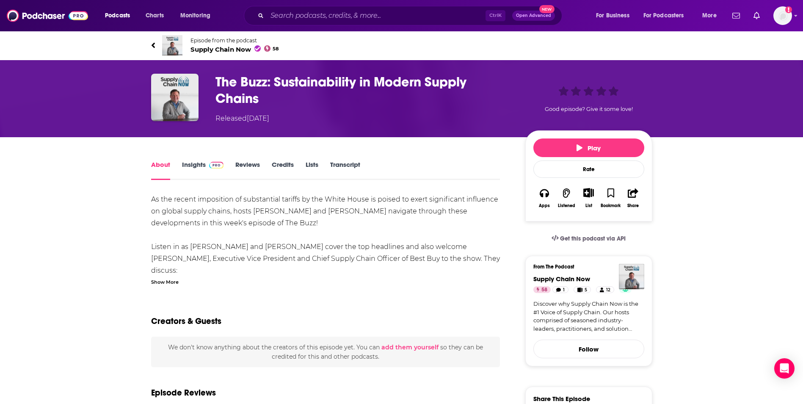
click at [187, 170] on link "Insights" at bounding box center [203, 169] width 42 height 19
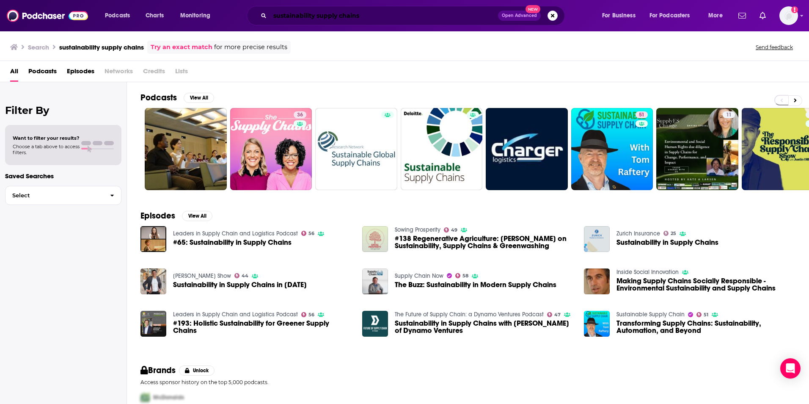
click at [371, 14] on input "sustainability supply chains" at bounding box center [384, 16] width 228 height 14
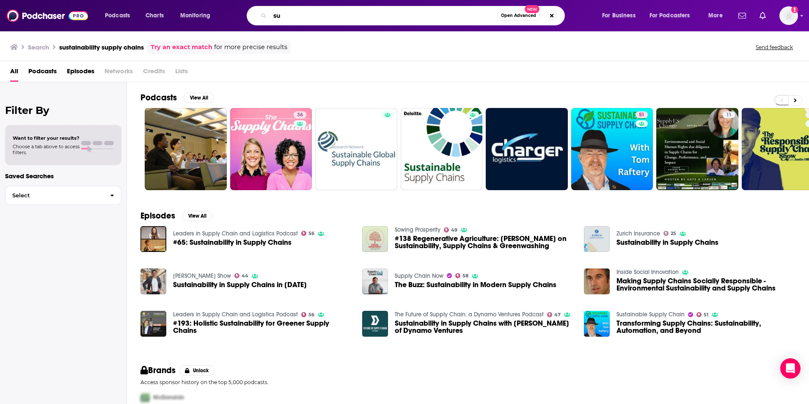
type input "s"
type input "Ferrero"
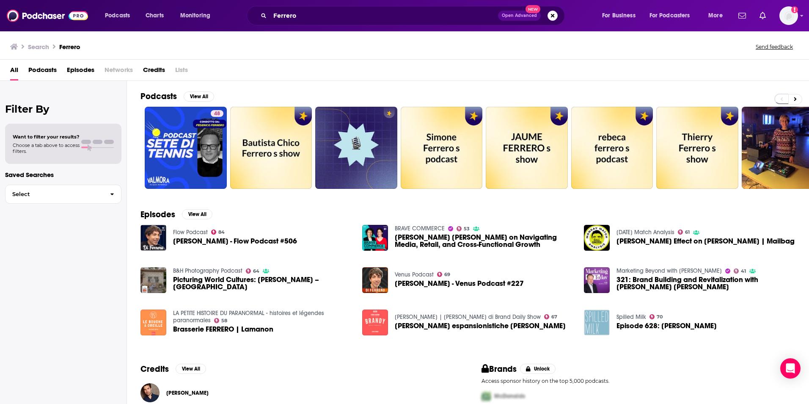
click at [115, 253] on div "Filter By Want to filter your results? Choose a tab above to access filters. Sa…" at bounding box center [63, 283] width 127 height 404
click at [217, 238] on span "[PERSON_NAME] - Flow Podcast #506" at bounding box center [235, 240] width 124 height 7
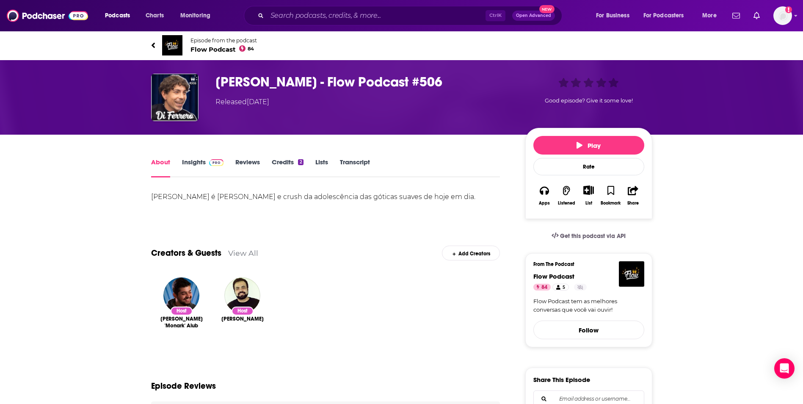
click at [198, 161] on link "Insights" at bounding box center [203, 167] width 42 height 19
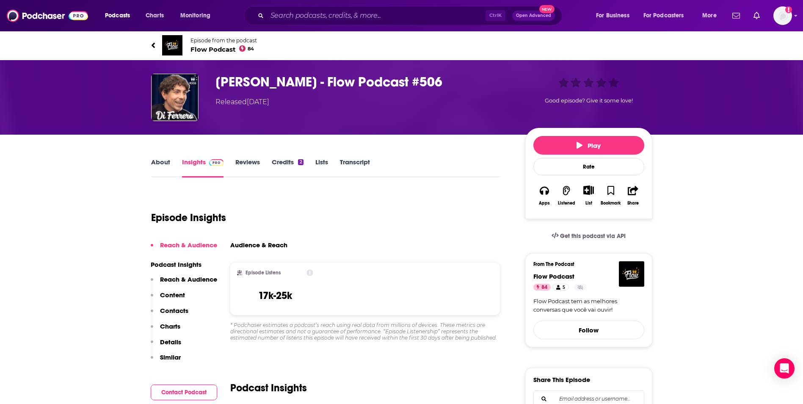
click at [169, 164] on link "About" at bounding box center [160, 167] width 19 height 19
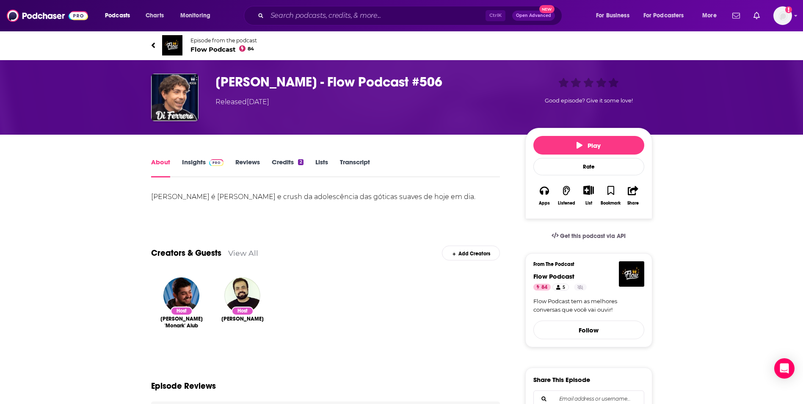
click at [344, 163] on link "Transcript" at bounding box center [355, 167] width 30 height 19
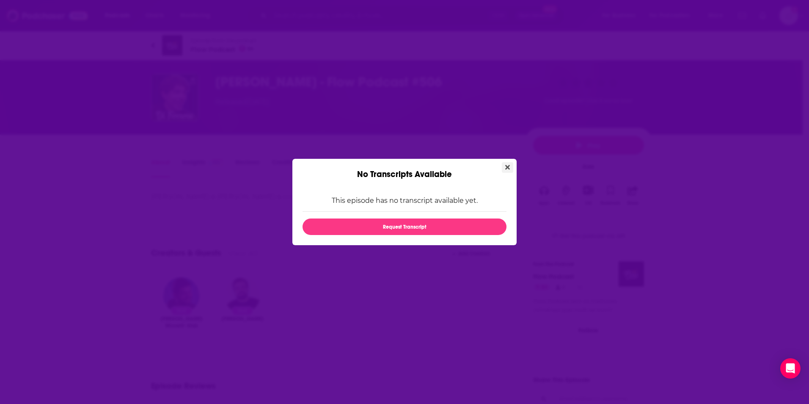
click at [508, 162] on button "Close" at bounding box center [507, 167] width 11 height 11
